Goal: Transaction & Acquisition: Obtain resource

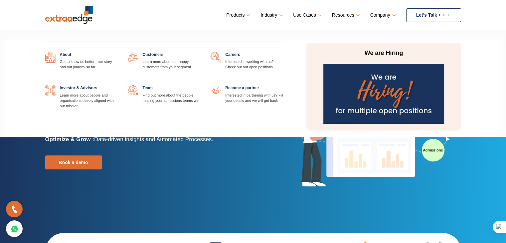
click at [388, 15] on link "Company" at bounding box center [383, 15] width 24 height 10
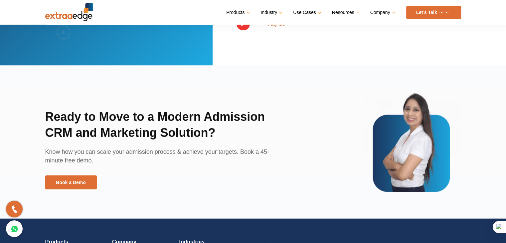
scroll to position [1598, 0]
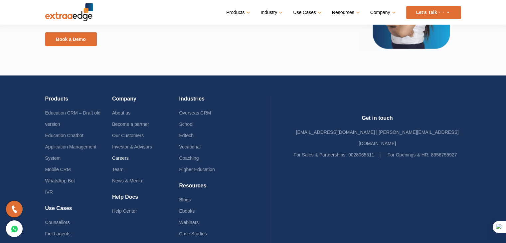
click at [129, 155] on link "Careers" at bounding box center [120, 157] width 17 height 5
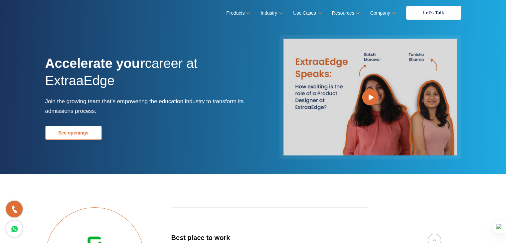
click at [88, 129] on link "See openings" at bounding box center [73, 133] width 57 height 14
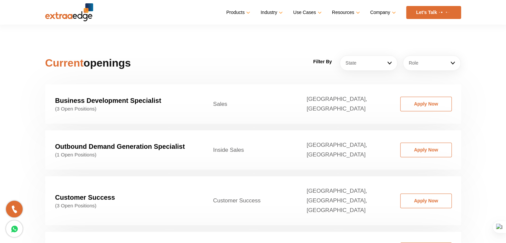
scroll to position [1013, 0]
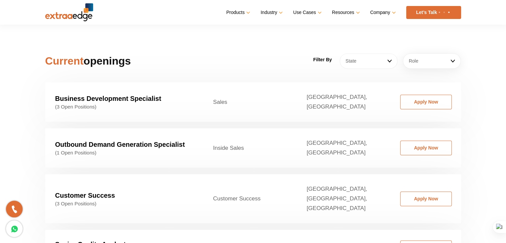
click at [374, 53] on link "State" at bounding box center [369, 60] width 58 height 15
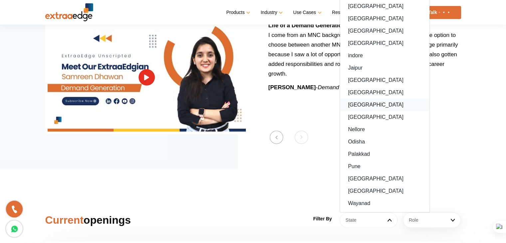
scroll to position [846, 0]
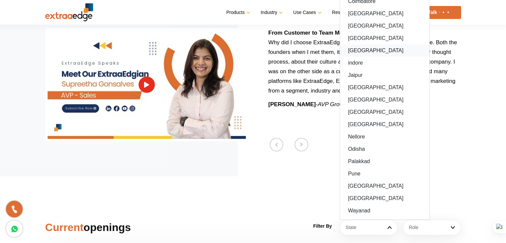
click at [369, 44] on link "Hyderabad" at bounding box center [385, 50] width 90 height 12
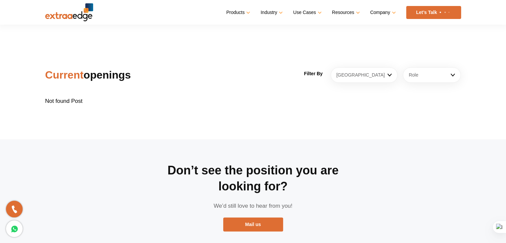
scroll to position [980, 0]
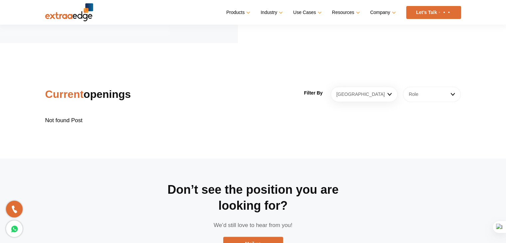
click at [424, 87] on link "Role" at bounding box center [432, 94] width 58 height 15
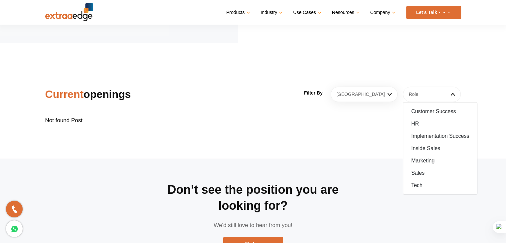
click at [424, 87] on link "Role" at bounding box center [432, 94] width 58 height 15
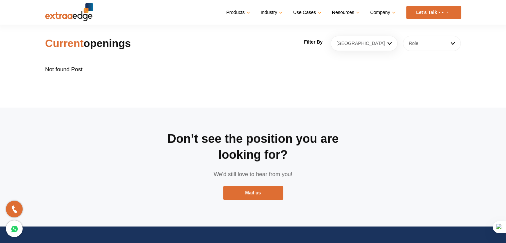
scroll to position [1046, 0]
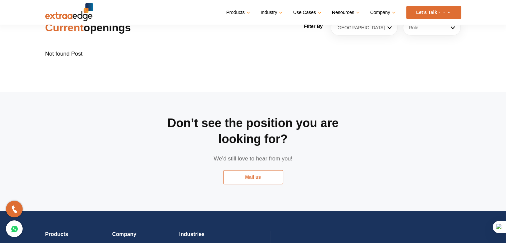
click at [249, 171] on link "Mail us" at bounding box center [253, 177] width 60 height 14
click at [250, 170] on link "Mail us" at bounding box center [253, 177] width 60 height 14
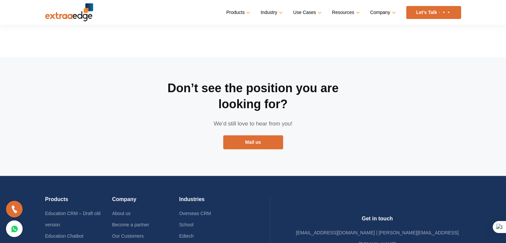
scroll to position [1080, 0]
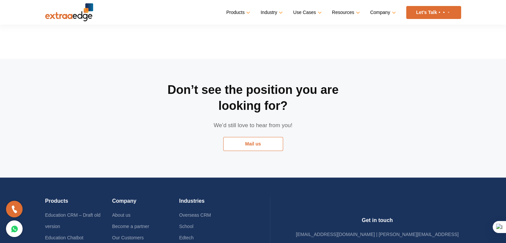
click at [251, 137] on link "Mail us" at bounding box center [253, 144] width 60 height 14
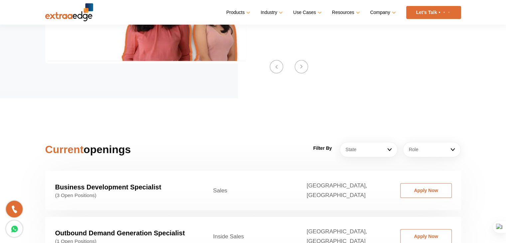
scroll to position [913, 0]
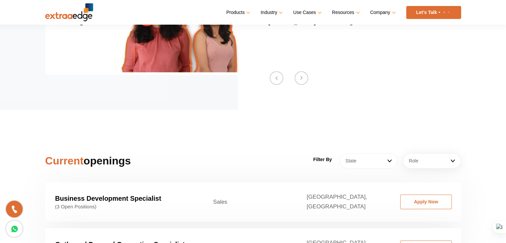
click at [366, 153] on link "State" at bounding box center [369, 160] width 58 height 15
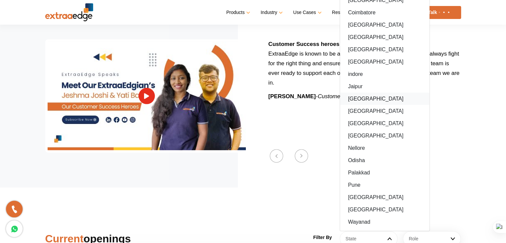
scroll to position [813, 0]
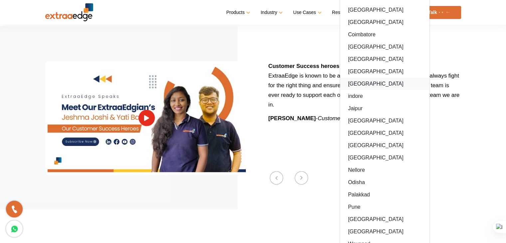
click at [366, 78] on link "Hyderabad" at bounding box center [385, 84] width 90 height 12
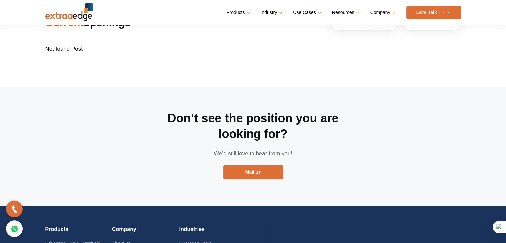
scroll to position [1113, 0]
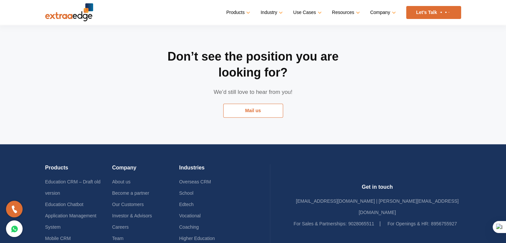
click at [260, 104] on link "Mail us" at bounding box center [253, 111] width 60 height 14
click at [245, 104] on link "Mail us" at bounding box center [253, 111] width 60 height 14
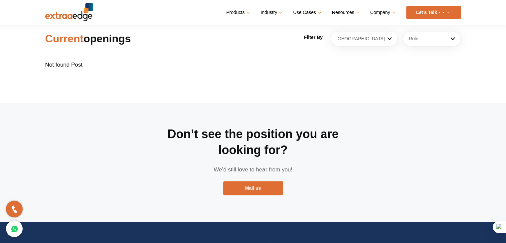
scroll to position [980, 0]
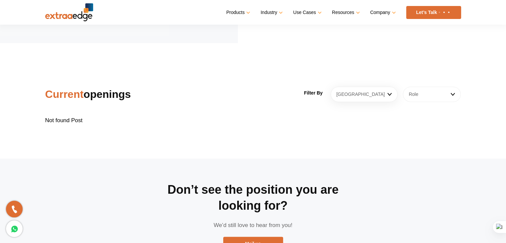
click at [426, 87] on link "Role" at bounding box center [432, 94] width 58 height 15
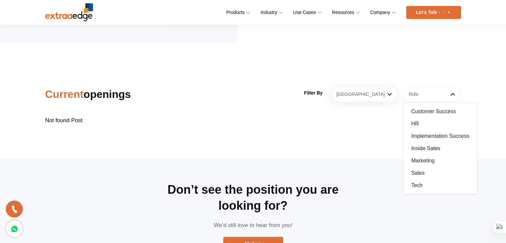
click at [426, 87] on link "Role" at bounding box center [432, 94] width 58 height 15
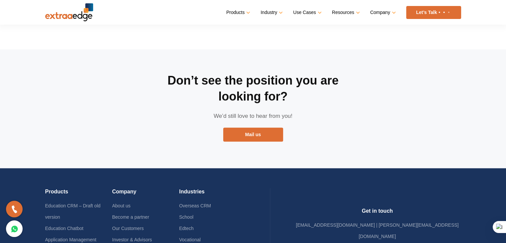
scroll to position [1113, 0]
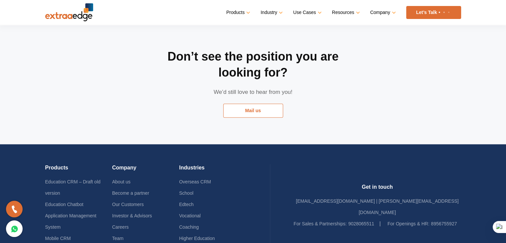
click at [259, 104] on link "Mail us" at bounding box center [253, 111] width 60 height 14
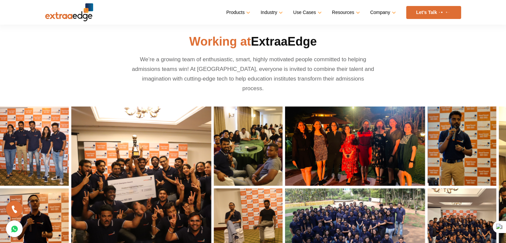
scroll to position [280, 0]
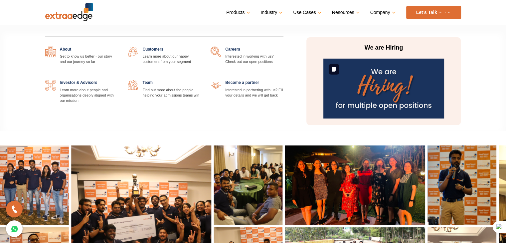
click at [373, 75] on img at bounding box center [384, 89] width 121 height 60
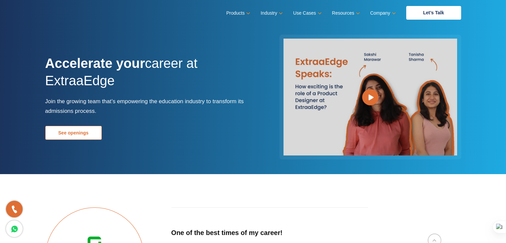
click at [89, 133] on link "See openings" at bounding box center [73, 133] width 57 height 14
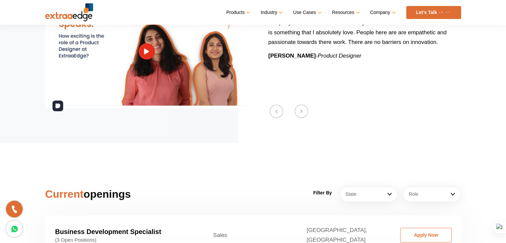
scroll to position [780, 0]
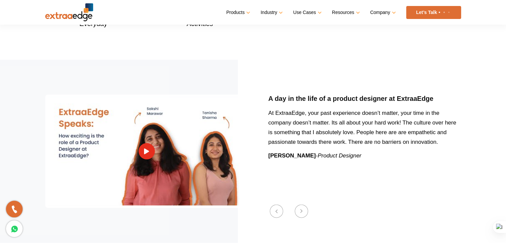
click at [437, 12] on link "Let’s Talk" at bounding box center [434, 12] width 55 height 13
